Goal: Navigation & Orientation: Find specific page/section

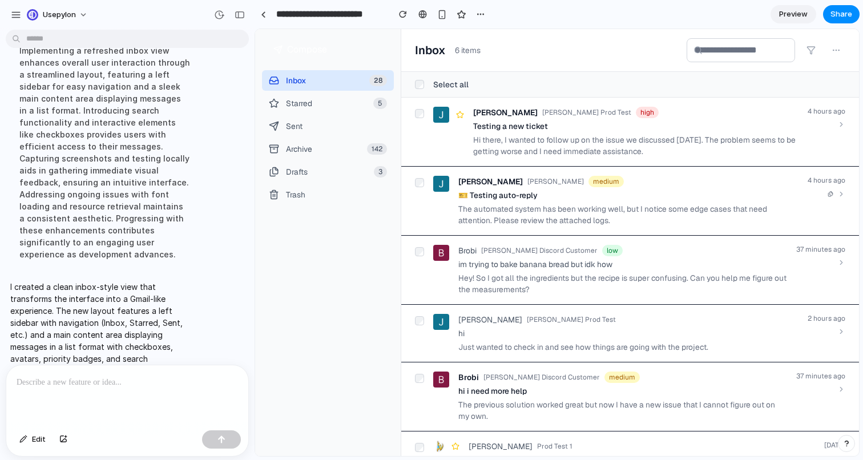
click at [498, 147] on div "Hi there, I wanted to follow up on the issue we discussed [DATE]. The problem s…" at bounding box center [635, 145] width 325 height 23
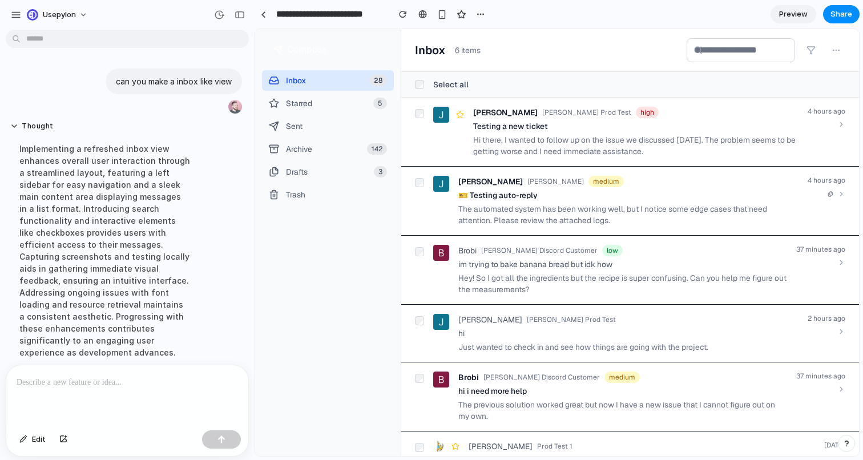
click at [158, 398] on div at bounding box center [127, 395] width 242 height 60
click at [224, 436] on div "button" at bounding box center [221, 439] width 8 height 8
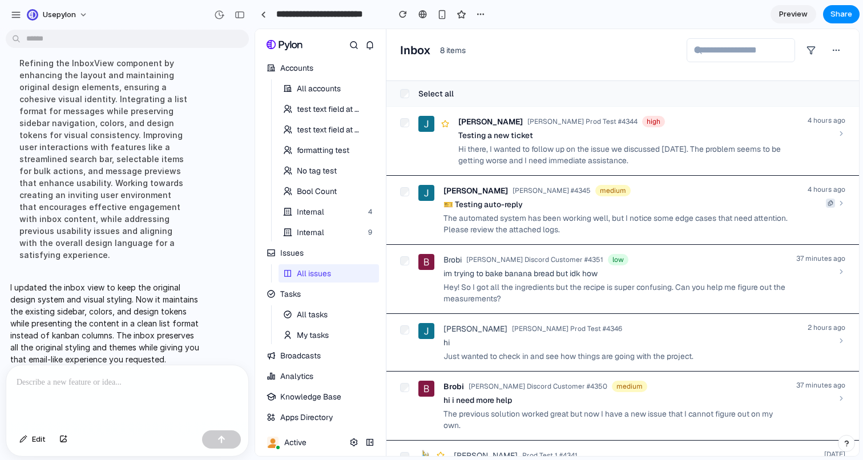
click at [596, 152] on div "Hi there, I wanted to follow up on the issue we discussed [DATE]. The problem s…" at bounding box center [628, 154] width 340 height 23
click at [583, 209] on div "🎫 Testing auto-reply" at bounding box center [620, 204] width 355 height 11
click at [571, 147] on div "Hi there, I wanted to follow up on the issue we discussed [DATE]. The problem s…" at bounding box center [628, 154] width 340 height 23
click at [130, 386] on p at bounding box center [127, 382] width 221 height 14
click at [140, 336] on p "I updated the inbox view to keep the original design system and visual styling.…" at bounding box center [104, 323] width 189 height 84
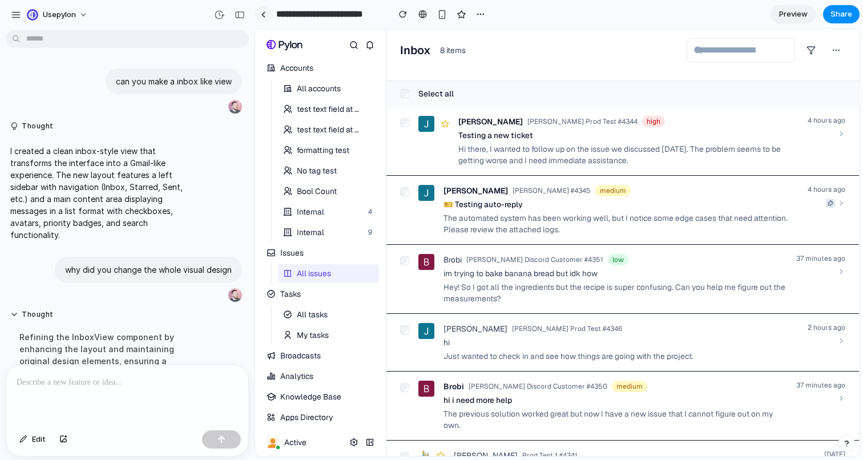
click at [256, 15] on link at bounding box center [262, 14] width 17 height 17
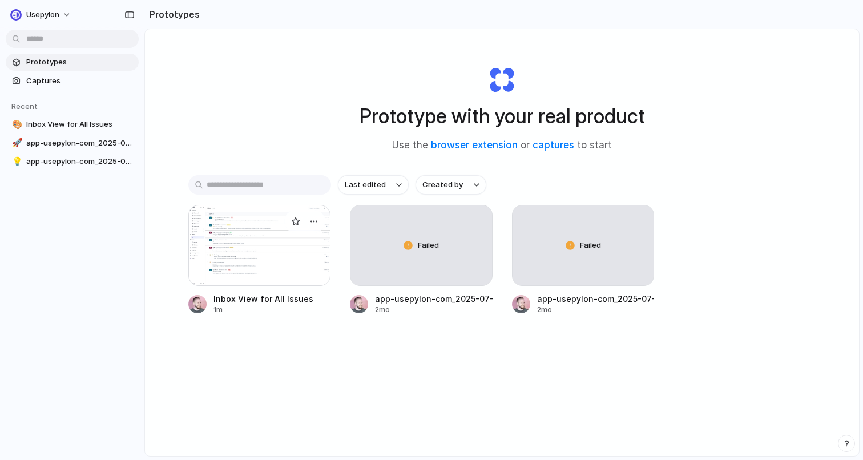
click at [282, 276] on div at bounding box center [259, 245] width 143 height 81
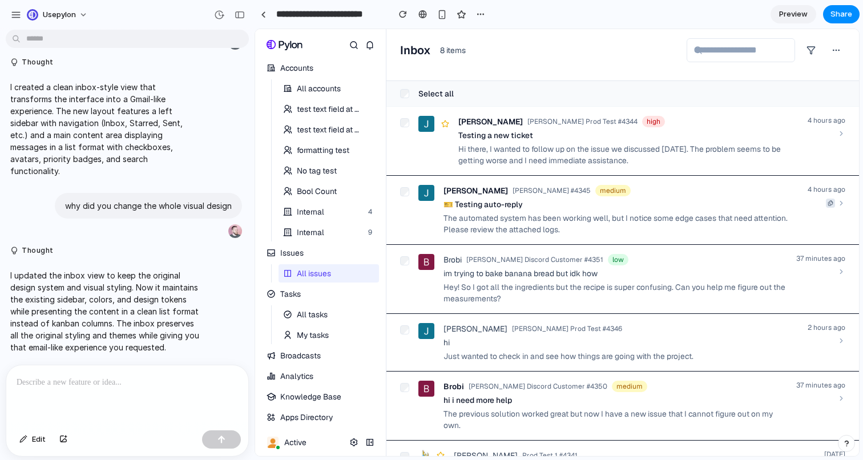
click at [322, 216] on div "Internal" at bounding box center [310, 212] width 27 height 14
click at [315, 272] on span "All issues" at bounding box center [314, 273] width 34 height 14
click at [491, 217] on div "The automated system has been working well, but I notice some edge cases that n…" at bounding box center [620, 223] width 355 height 23
click at [479, 191] on span "[PERSON_NAME]" at bounding box center [475, 190] width 64 height 11
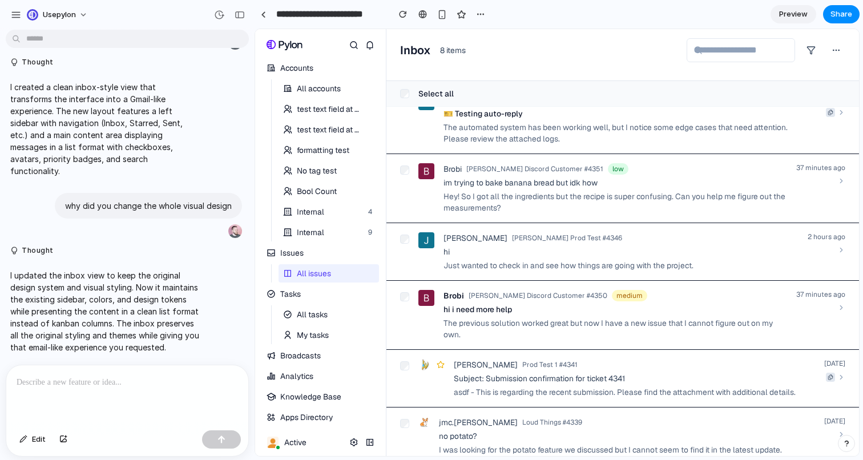
scroll to position [98, 0]
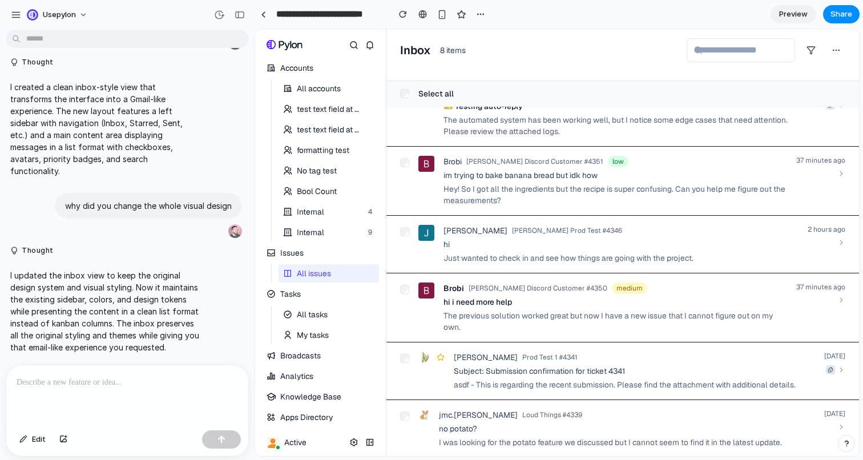
click at [489, 168] on div "[PERSON_NAME] Discord Customer #4351 low im trying to bake banana bread but idk…" at bounding box center [614, 181] width 343 height 50
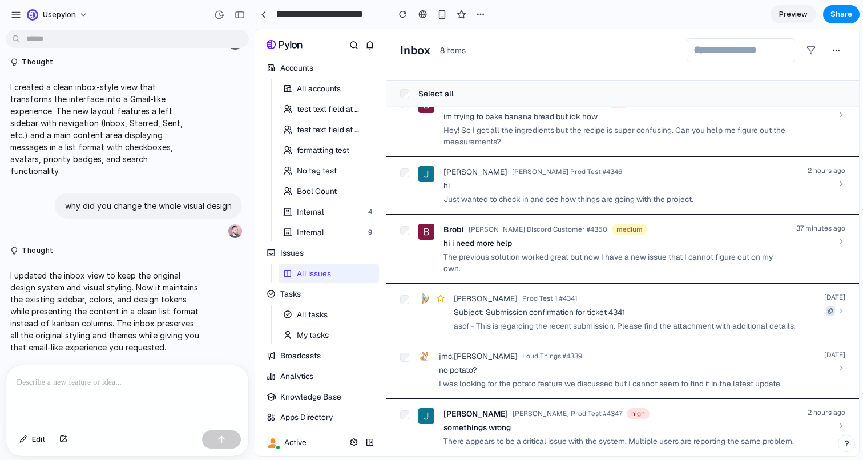
scroll to position [0, 0]
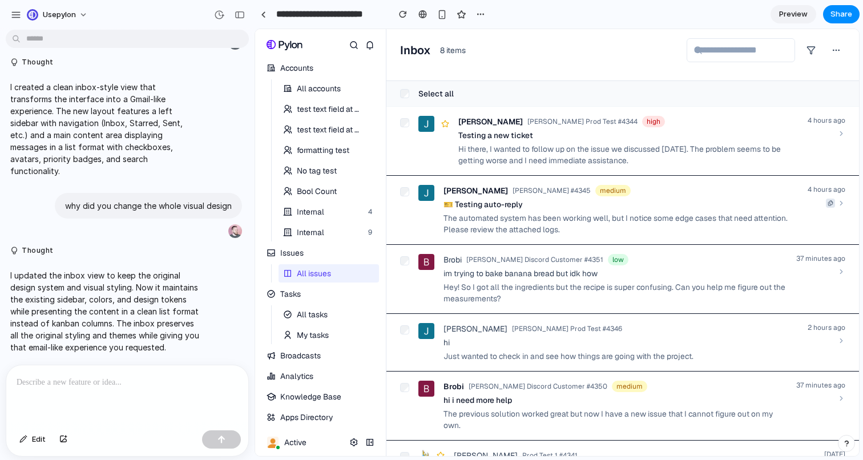
click at [301, 98] on div "All accounts test text field at the end test text field at the end formatting t…" at bounding box center [328, 160] width 100 height 162
click at [312, 89] on span "All accounts" at bounding box center [319, 89] width 44 height 14
click at [312, 118] on div "All accounts test text field at the end test text field at the end formatting t…" at bounding box center [328, 160] width 100 height 162
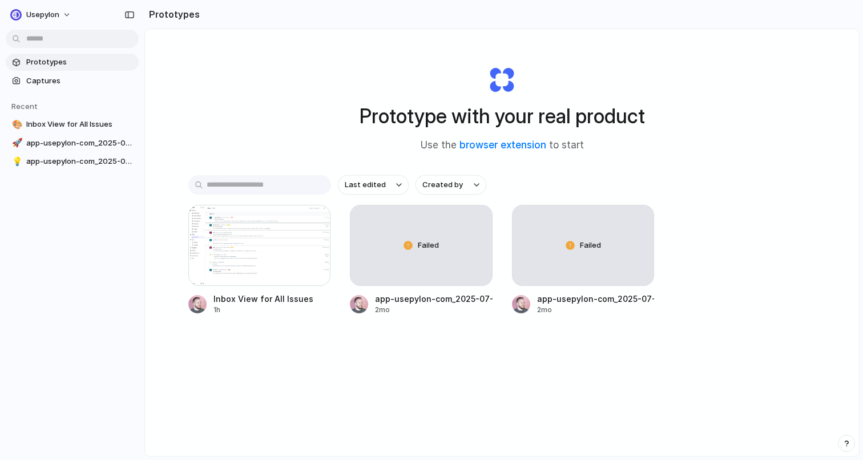
click at [480, 91] on div "Prototype with your real product Use the browser extension to start" at bounding box center [502, 104] width 456 height 123
click at [46, 122] on span "Inbox View for All Issues" at bounding box center [80, 124] width 108 height 11
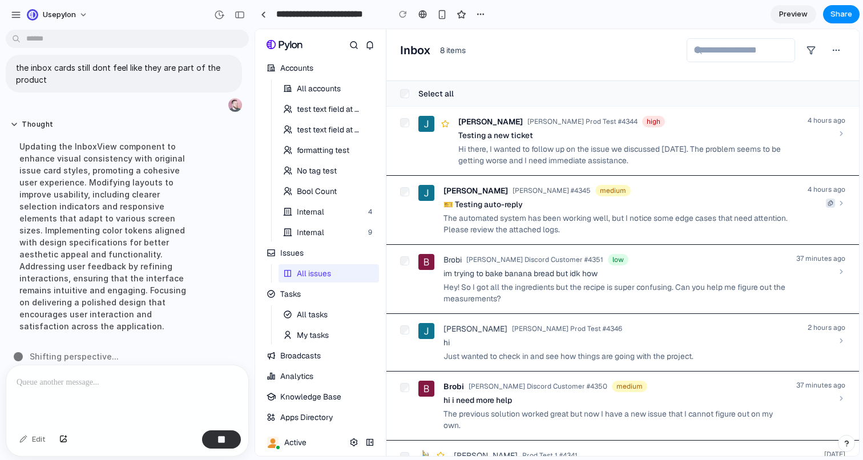
scroll to position [157, 0]
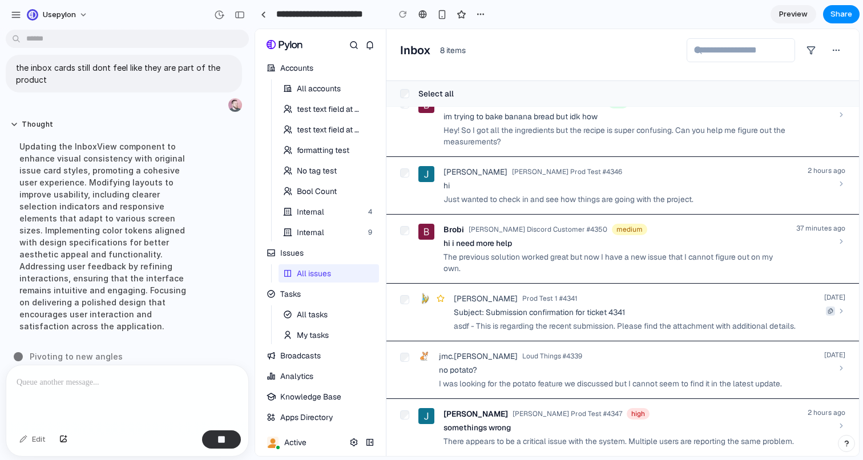
click at [91, 350] on span "Pivoting to new angles" at bounding box center [76, 356] width 93 height 12
click at [91, 350] on span "Pivoting to new angles ." at bounding box center [77, 356] width 95 height 12
click at [91, 350] on span "Pivoting to new angle .." at bounding box center [76, 356] width 93 height 12
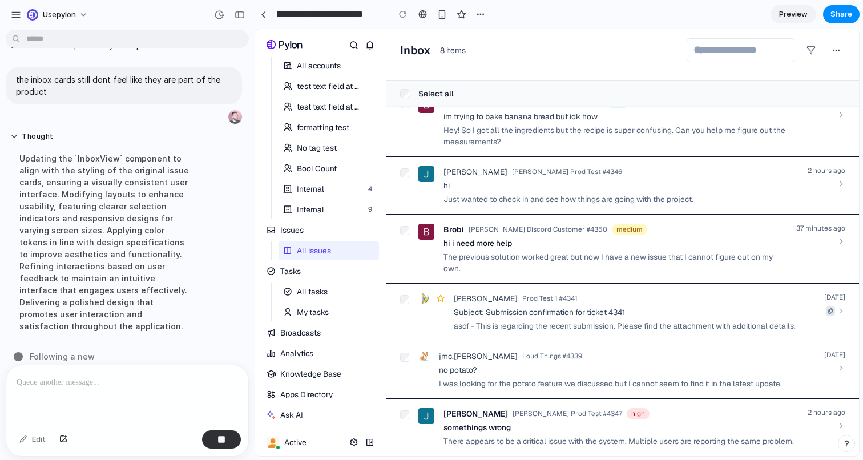
scroll to position [0, 0]
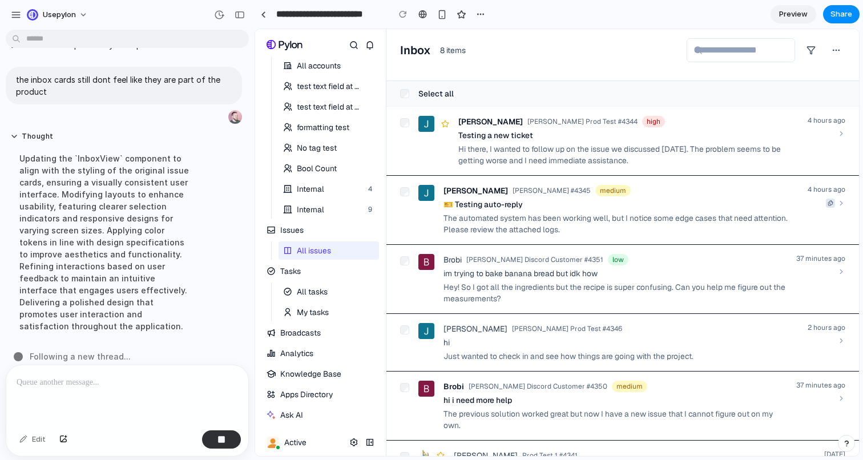
drag, startPoint x: 426, startPoint y: 264, endPoint x: 557, endPoint y: 266, distance: 131.2
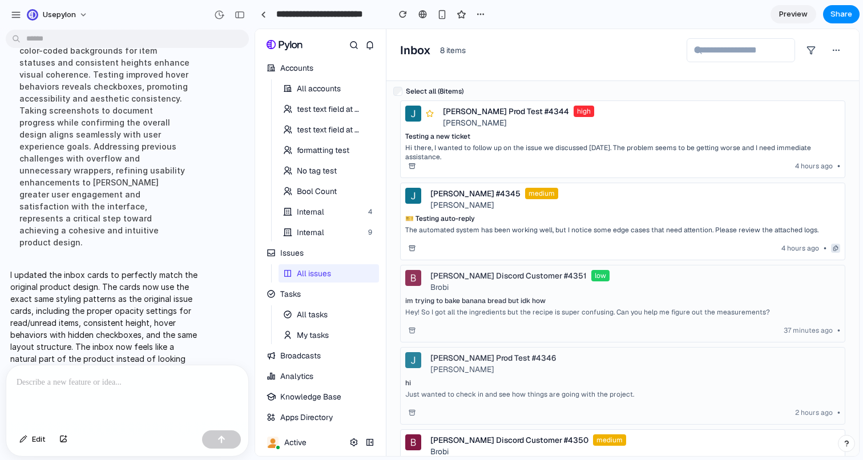
click at [850, 294] on div "John Prod Test #4344 high Mal Reynolds Testing a new ticket Hi there, I wanted …" at bounding box center [622, 428] width 459 height 657
